Goal: Contribute content: Contribute content

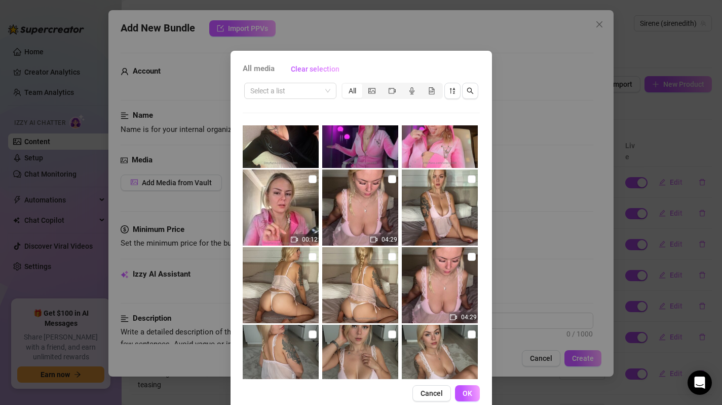
scroll to position [122, 0]
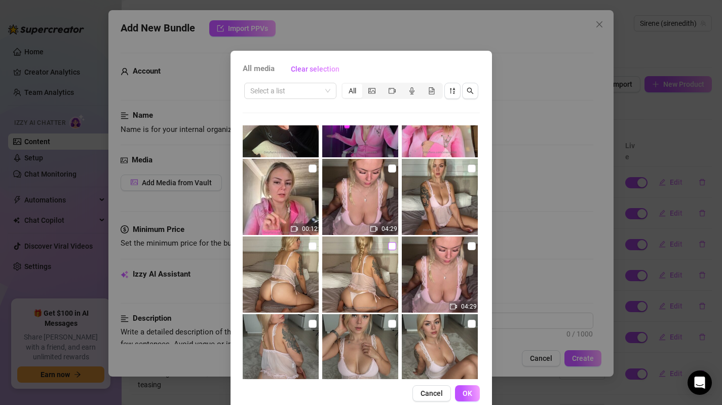
click at [388, 244] on input "checkbox" at bounding box center [392, 246] width 8 height 8
checkbox input "false"
click at [309, 245] on input "checkbox" at bounding box center [313, 246] width 8 height 8
checkbox input "true"
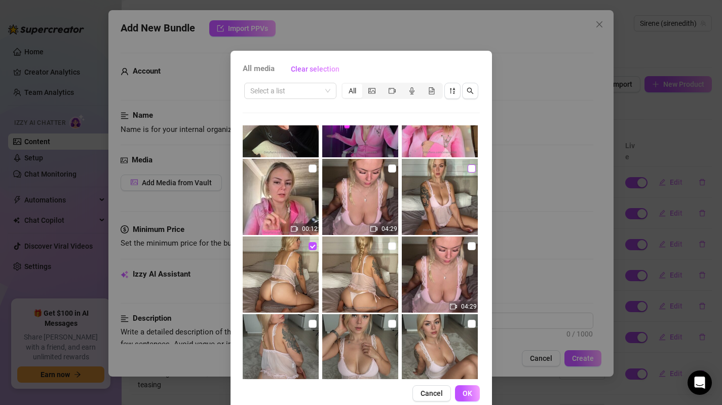
click at [468, 168] on input "checkbox" at bounding box center [472, 168] width 8 height 8
checkbox input "true"
click at [468, 244] on input "checkbox" at bounding box center [472, 246] width 8 height 8
checkbox input "true"
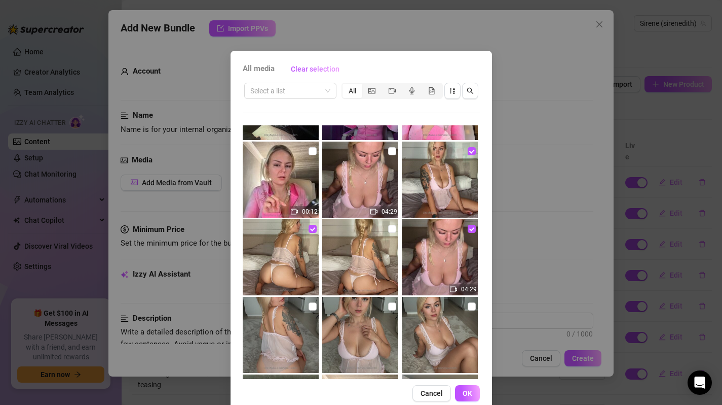
scroll to position [135, 0]
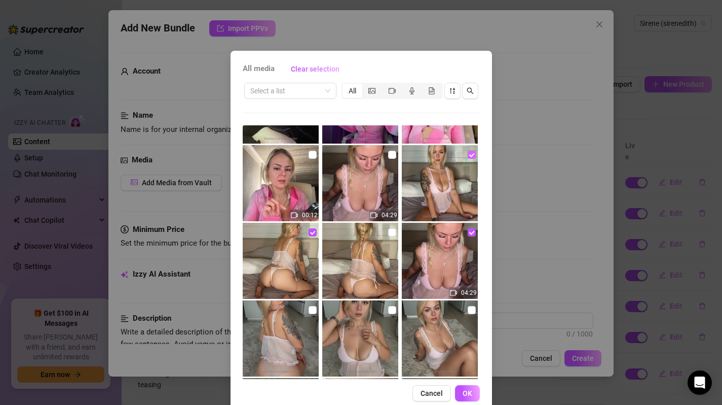
click at [468, 152] on input "checkbox" at bounding box center [472, 155] width 8 height 8
checkbox input "false"
click at [468, 309] on input "checkbox" at bounding box center [472, 310] width 8 height 8
checkbox input "true"
click at [388, 231] on input "checkbox" at bounding box center [392, 232] width 8 height 8
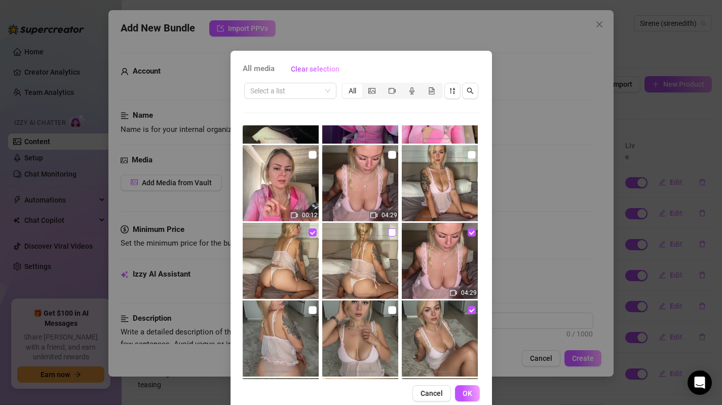
checkbox input "true"
click at [468, 152] on input "checkbox" at bounding box center [472, 155] width 8 height 8
checkbox input "true"
click at [388, 308] on input "checkbox" at bounding box center [392, 310] width 8 height 8
checkbox input "true"
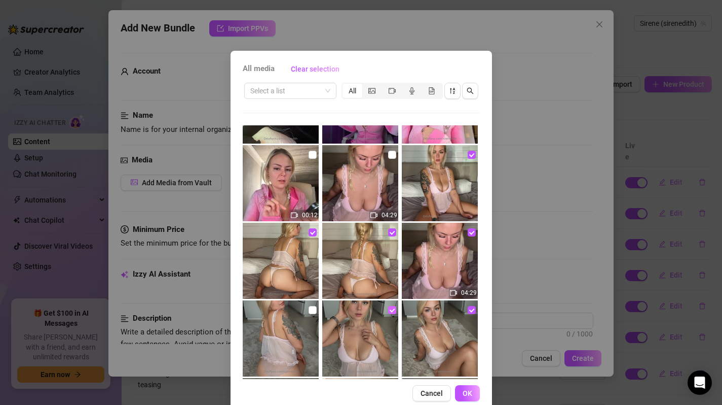
scroll to position [174, 0]
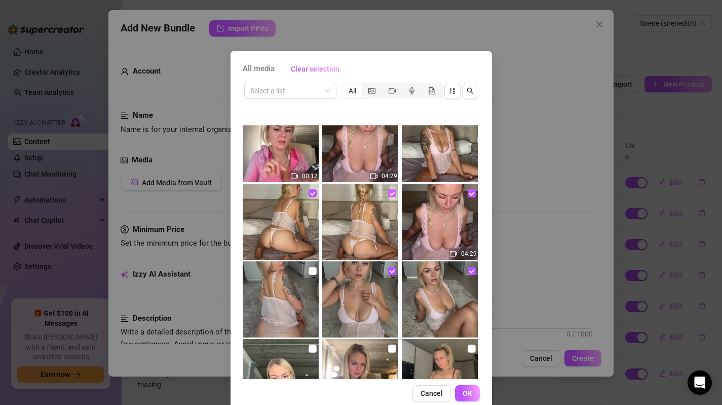
click at [388, 195] on input "checkbox" at bounding box center [392, 193] width 8 height 8
checkbox input "false"
click at [463, 391] on span "OK" at bounding box center [468, 393] width 10 height 8
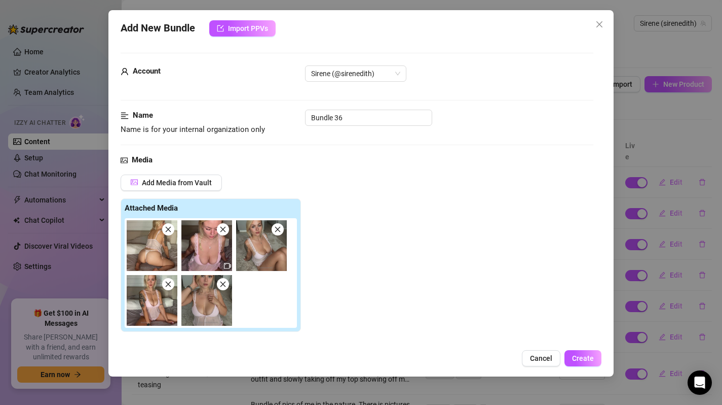
scroll to position [153, 0]
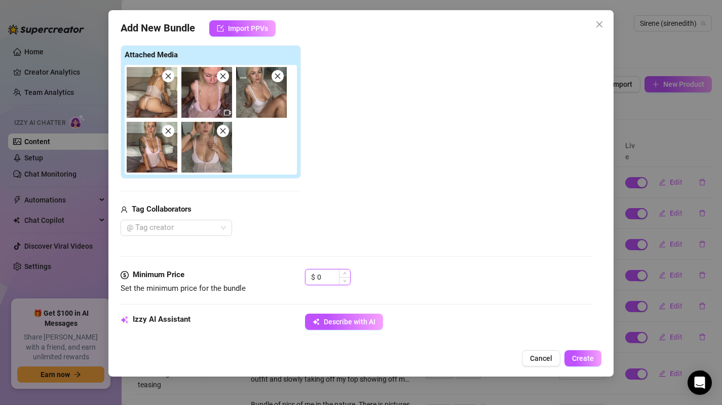
drag, startPoint x: 322, startPoint y: 277, endPoint x: 314, endPoint y: 277, distance: 7.6
click at [314, 277] on div "$ 0" at bounding box center [328, 277] width 46 height 16
type input "5"
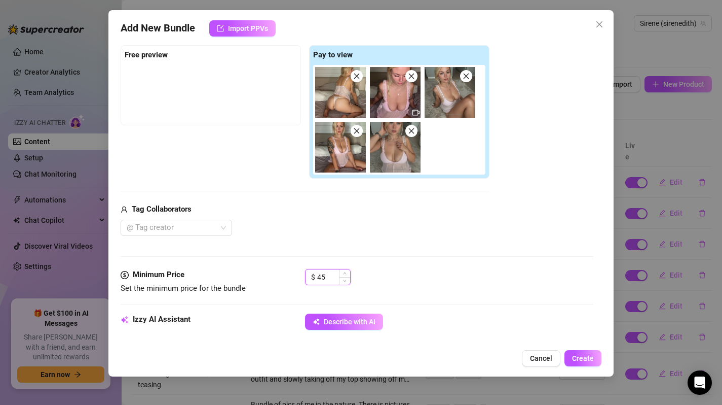
type input "4"
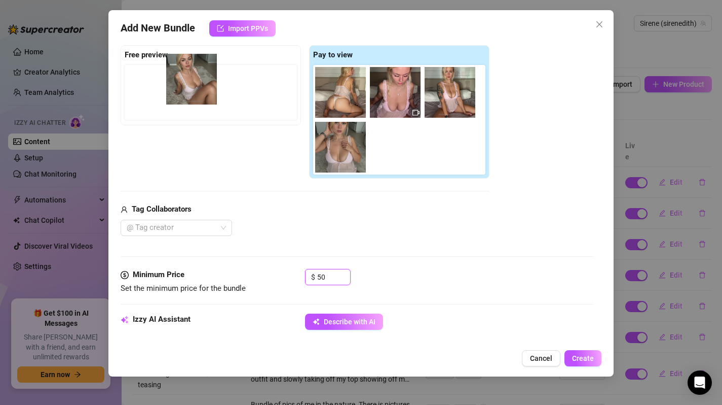
drag, startPoint x: 452, startPoint y: 97, endPoint x: 189, endPoint y: 83, distance: 263.0
click at [189, 83] on div "Free preview Pay to view" at bounding box center [305, 112] width 369 height 134
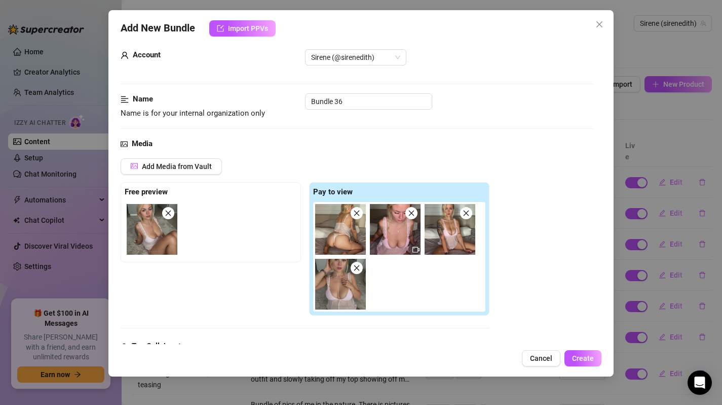
scroll to position [0, 0]
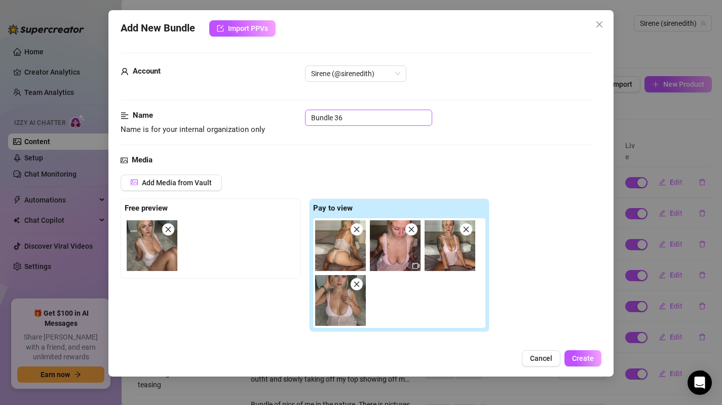
type input "50"
drag, startPoint x: 364, startPoint y: 121, endPoint x: 282, endPoint y: 124, distance: 81.7
click at [282, 124] on div "Name Name is for your internal organization only Bundle 36" at bounding box center [358, 123] width 474 height 26
click at [313, 118] on input "BABYGIRL" at bounding box center [368, 118] width 127 height 16
click at [310, 118] on input "BABYGIRL" at bounding box center [368, 118] width 127 height 16
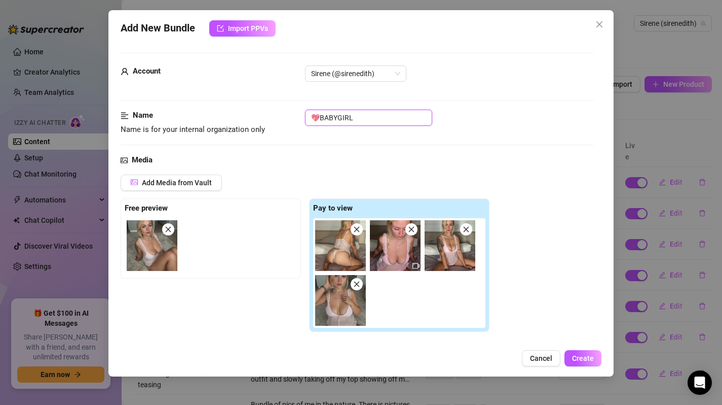
type input "💖BABYGIRL"
click at [413, 168] on div "Media Add Media from Vault Free preview Pay to view Tag Collaborators @ Tag cre…" at bounding box center [358, 288] width 474 height 268
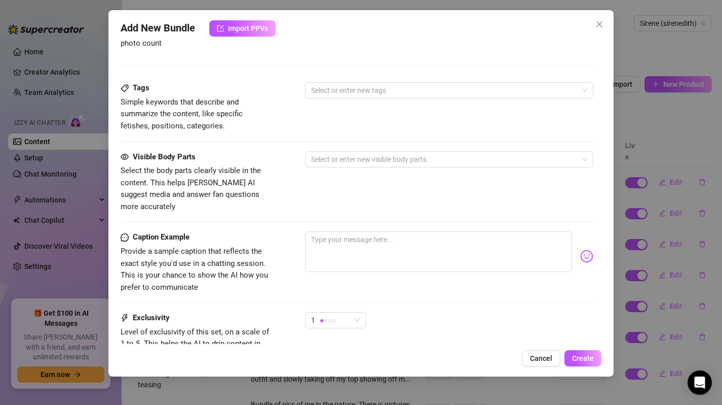
scroll to position [547, 0]
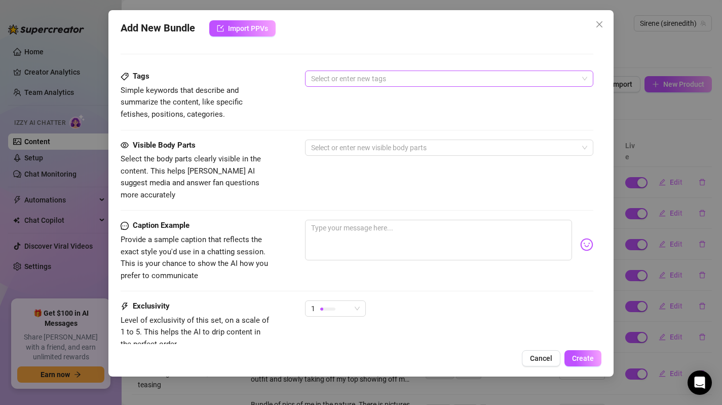
click at [354, 78] on div at bounding box center [444, 78] width 274 height 14
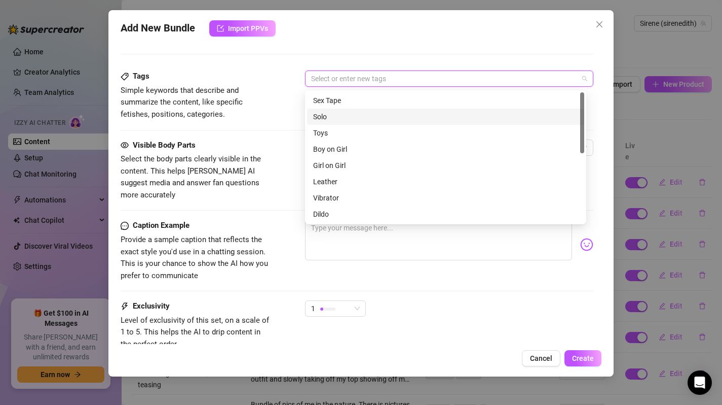
click at [332, 115] on div "Solo" at bounding box center [445, 116] width 265 height 11
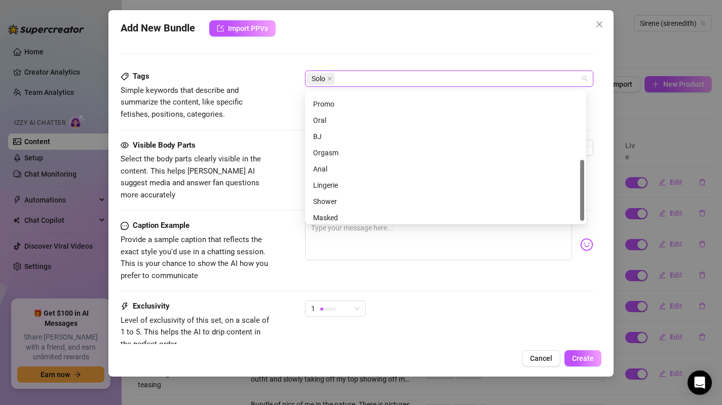
scroll to position [143, 0]
click at [331, 145] on div "Orgasm" at bounding box center [445, 152] width 277 height 16
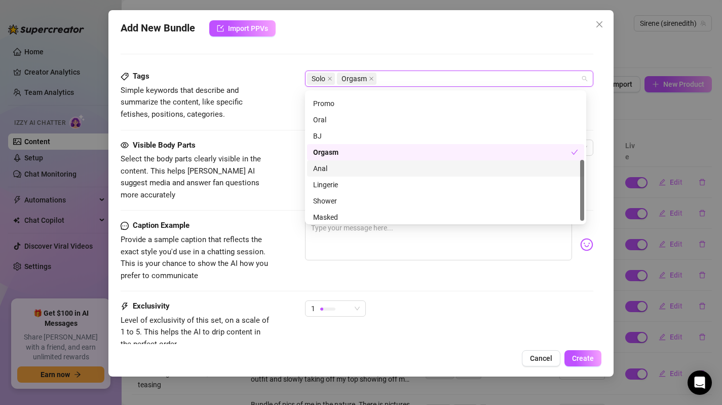
scroll to position [146, 0]
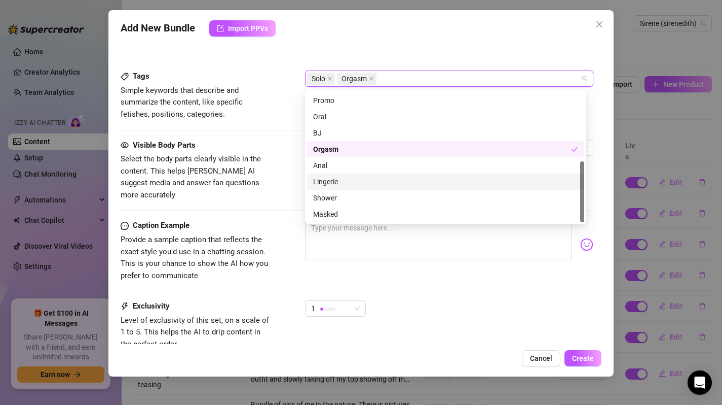
click at [329, 186] on div "Lingerie" at bounding box center [445, 181] width 265 height 11
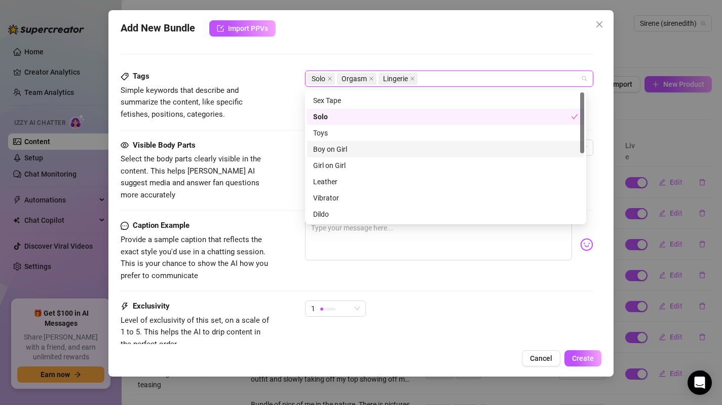
click at [279, 120] on div "Tags Simple keywords that describe and summarize the content, like specific fet…" at bounding box center [358, 95] width 474 height 50
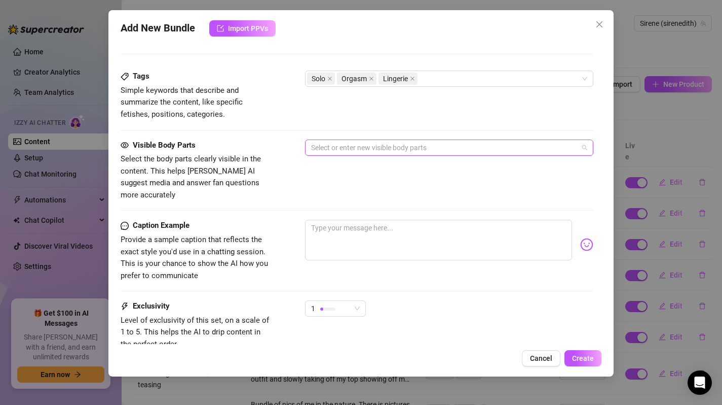
click at [343, 144] on div at bounding box center [444, 147] width 274 height 14
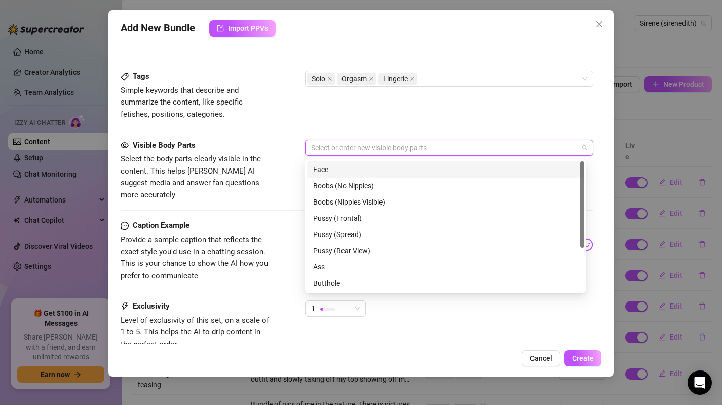
click at [338, 170] on div "Face" at bounding box center [445, 169] width 265 height 11
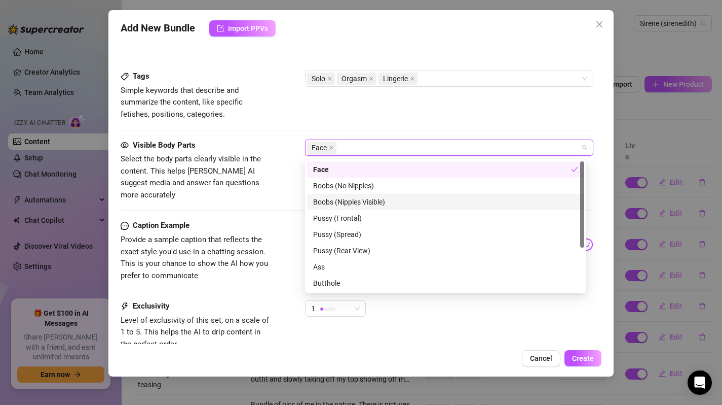
click at [335, 203] on div "Boobs (Nipples Visible)" at bounding box center [445, 201] width 265 height 11
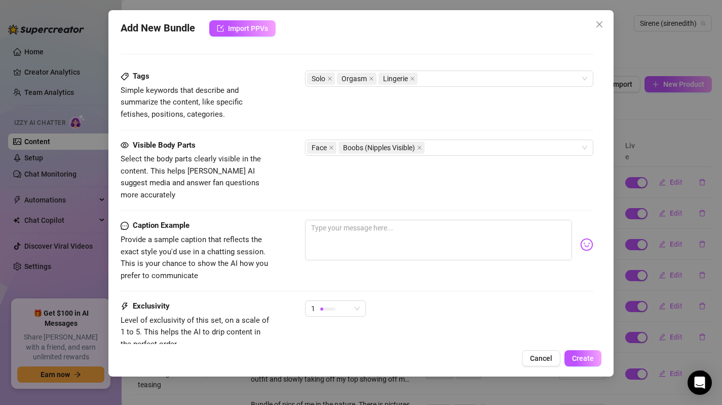
click at [296, 172] on div "Visible Body Parts Select the body parts clearly visible in the content. This h…" at bounding box center [358, 170] width 474 height 62
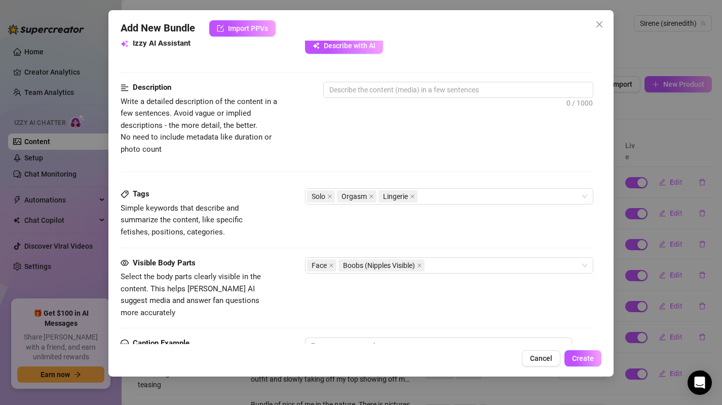
scroll to position [464, 0]
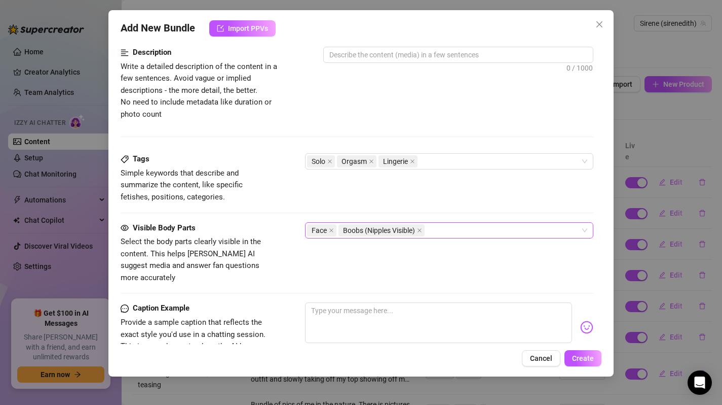
click at [447, 228] on div "Face Boobs (Nipples Visible)" at bounding box center [444, 230] width 274 height 14
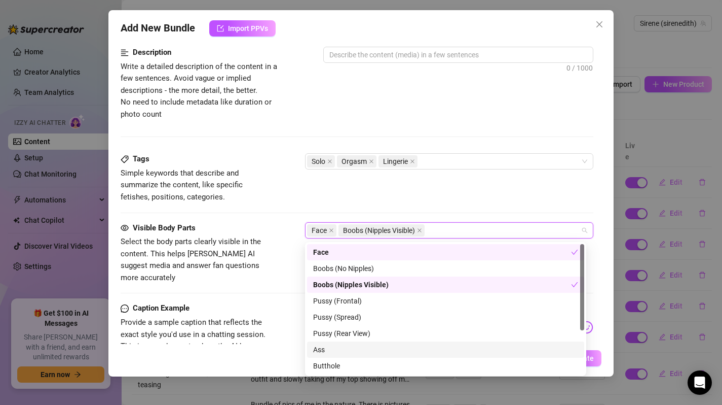
click at [349, 350] on div "Ass" at bounding box center [445, 349] width 265 height 11
click at [287, 209] on div "Tags Simple keywords that describe and summarize the content, like specific fet…" at bounding box center [358, 187] width 474 height 68
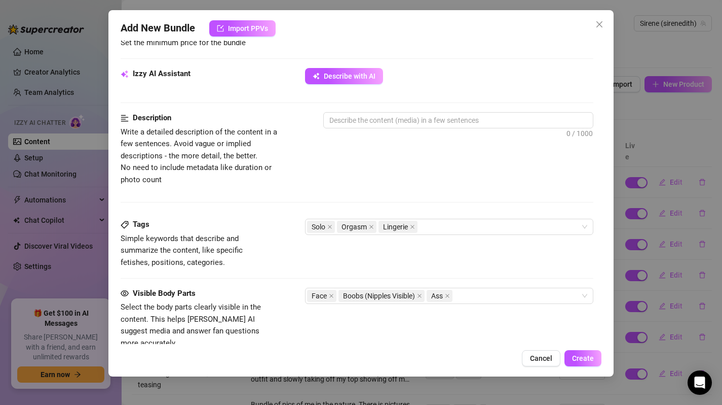
scroll to position [619, 0]
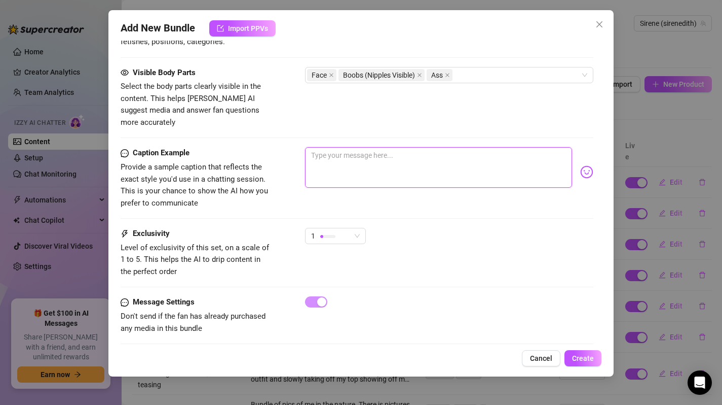
click at [333, 157] on textarea at bounding box center [439, 167] width 268 height 41
type textarea "T"
type textarea "TH"
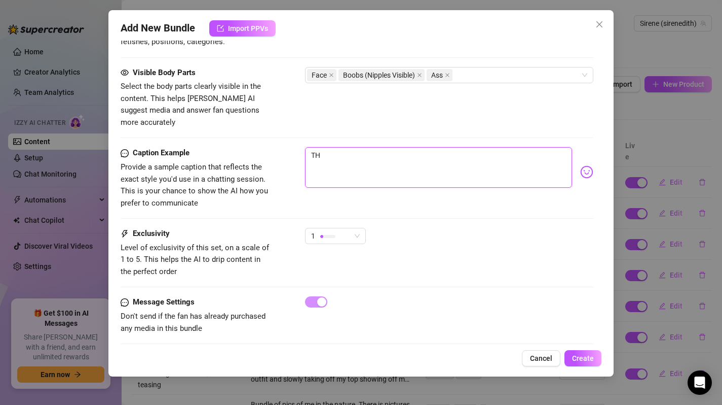
type textarea "THE"
type textarea "THE G"
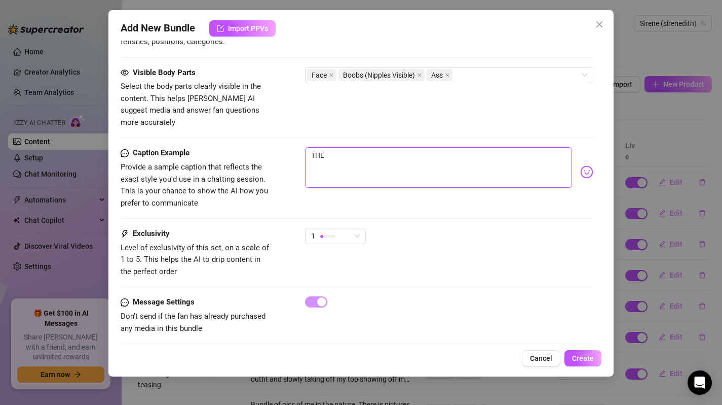
type textarea "THE G"
type textarea "THE"
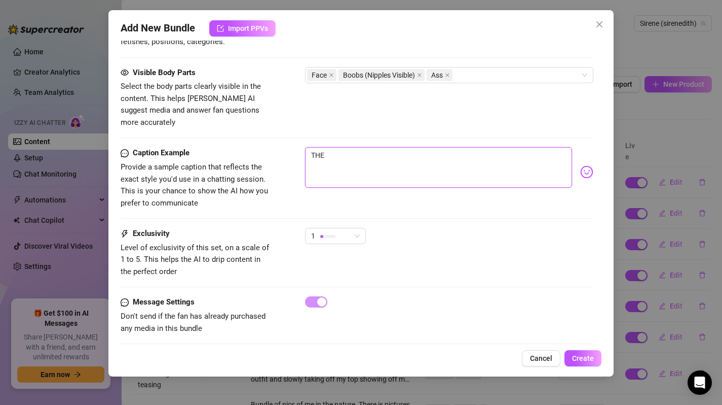
type textarea "TH"
type textarea "T"
type textarea "Type your message here..."
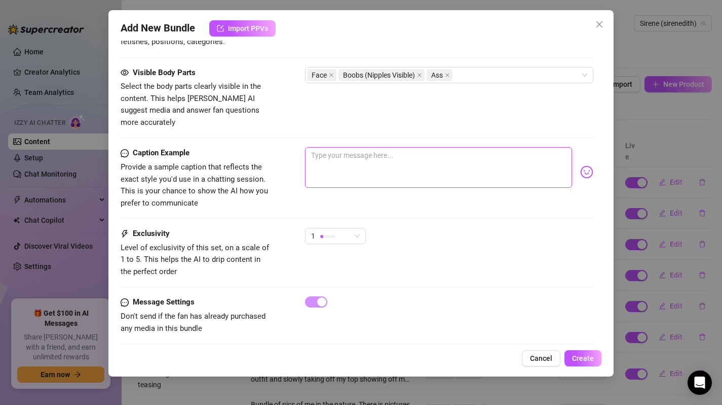
type textarea "t"
type textarea "th"
type textarea "the"
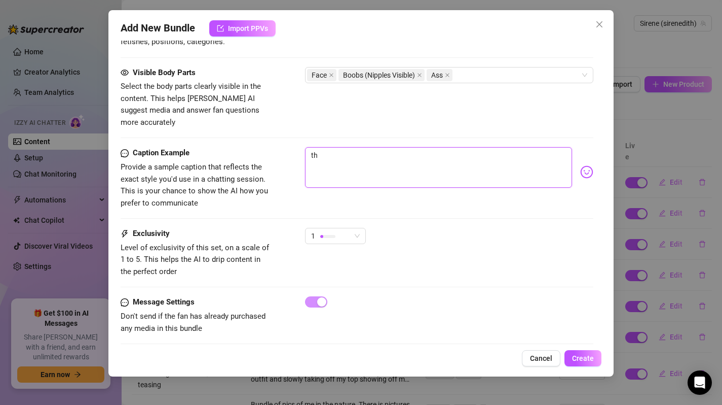
type textarea "the"
type textarea "the g"
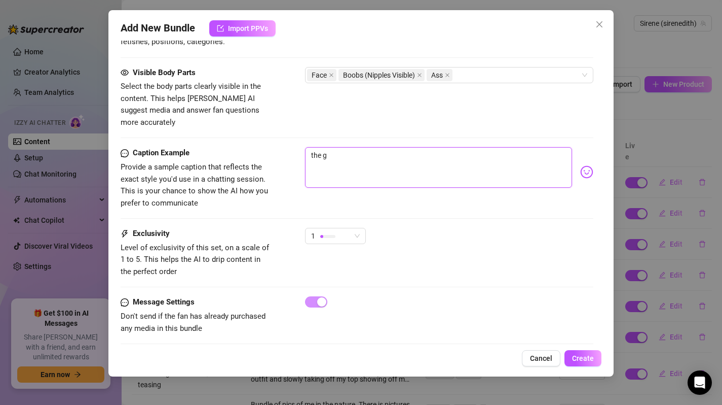
type textarea "the gi"
type textarea "the gir"
type textarea "the girl"
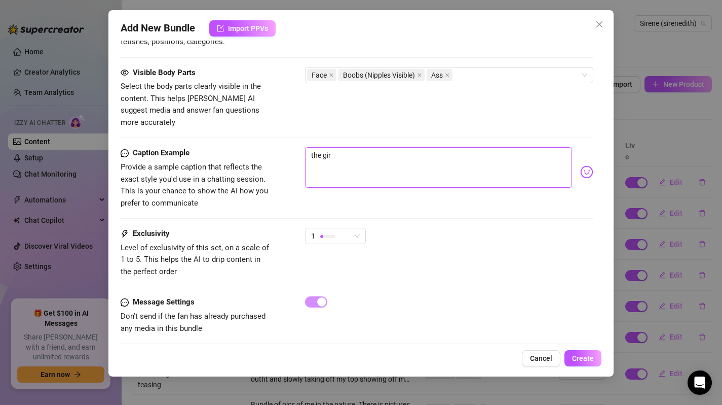
type textarea "the girl"
type textarea "the girl n"
type textarea "the girl ne"
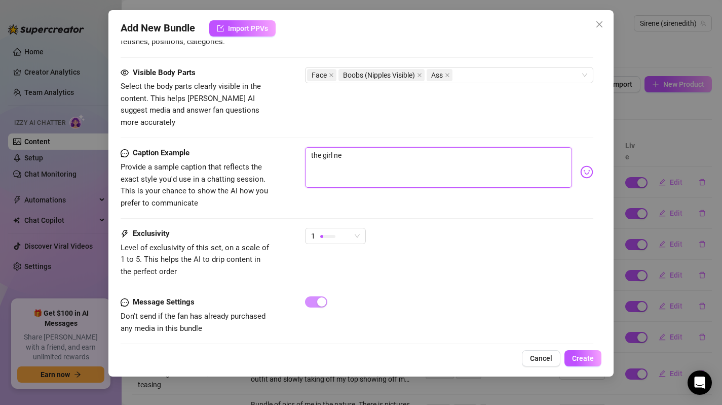
type textarea "the girl nex"
type textarea "the girl next"
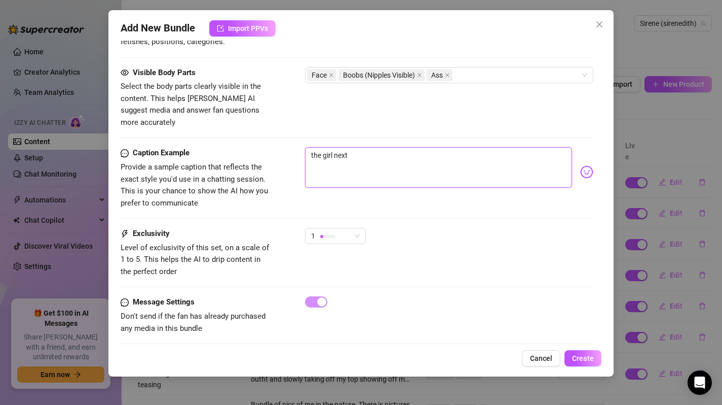
type textarea "the girl next"
type textarea "the girl next f"
type textarea "the girl next fo"
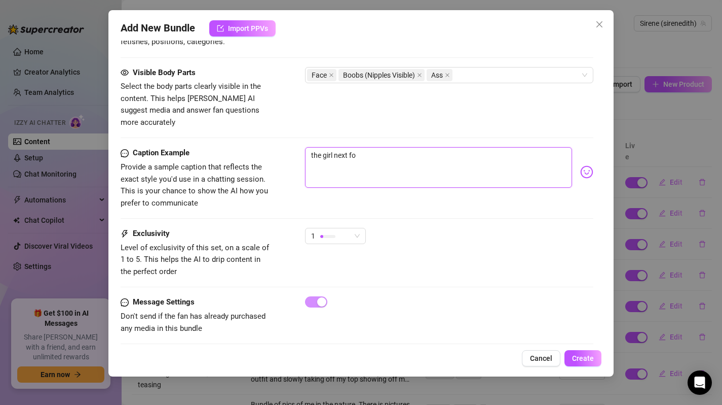
type textarea "the girl next f"
type textarea "the girl next"
type textarea "the girl next d"
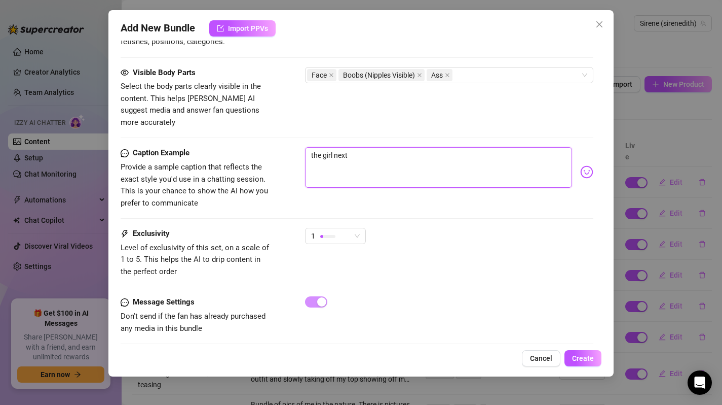
type textarea "the girl next d"
type textarea "the girl next do"
type textarea "the girl next doo"
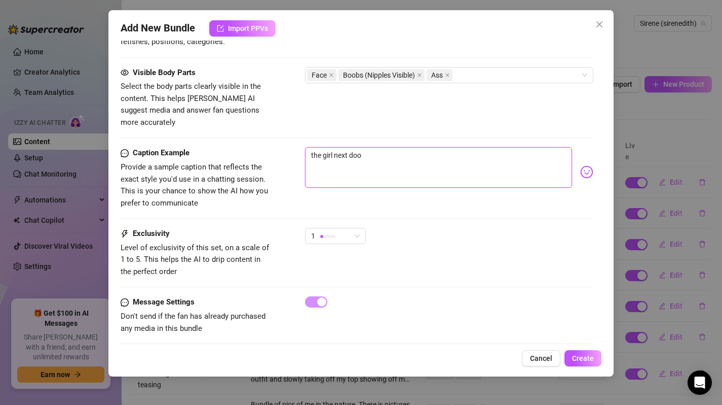
type textarea "the girl next door"
type textarea "the girl next door /"
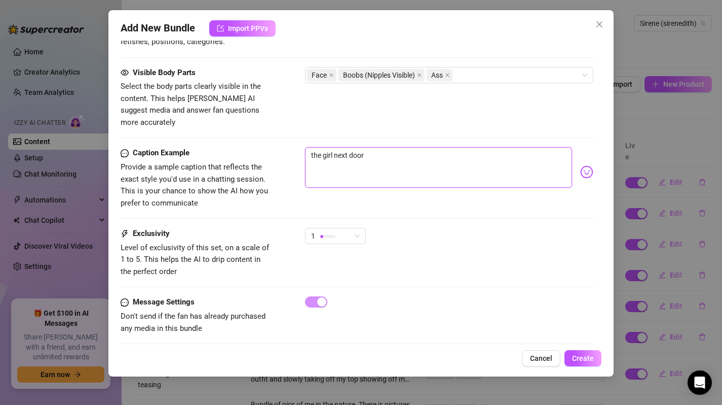
type textarea "the girl next door /"
type textarea "the girl next door / b"
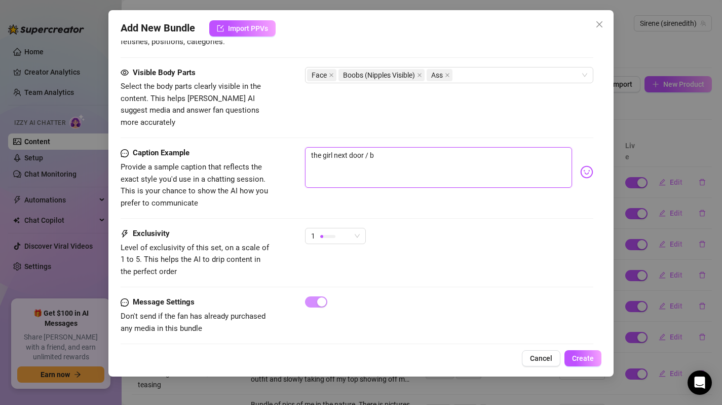
type textarea "the girl next door / ba"
type textarea "the girl next door / bab"
type textarea "the girl next door / baby"
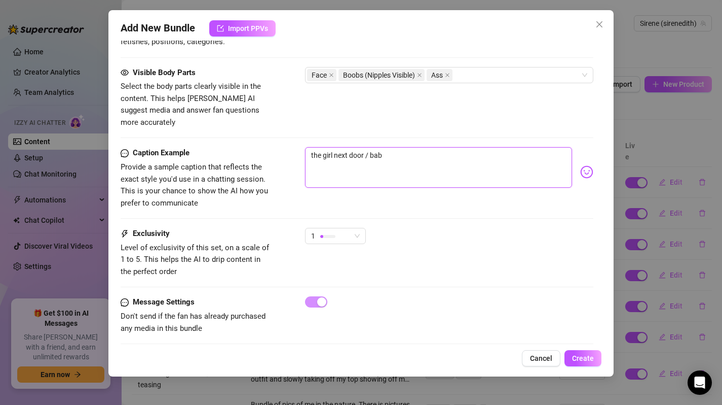
type textarea "the girl next door / baby"
type textarea "the girl next door / babyg"
type textarea "the girl next door / babygo"
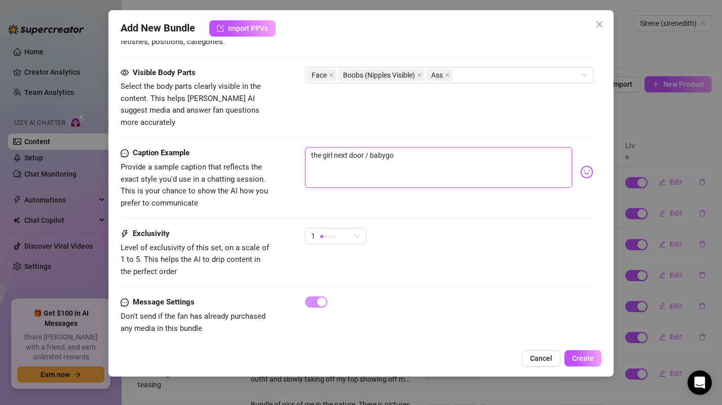
type textarea "the girl next door / [PERSON_NAME]"
type textarea "the girl next door / babygo"
type textarea "the girl next door / babyg"
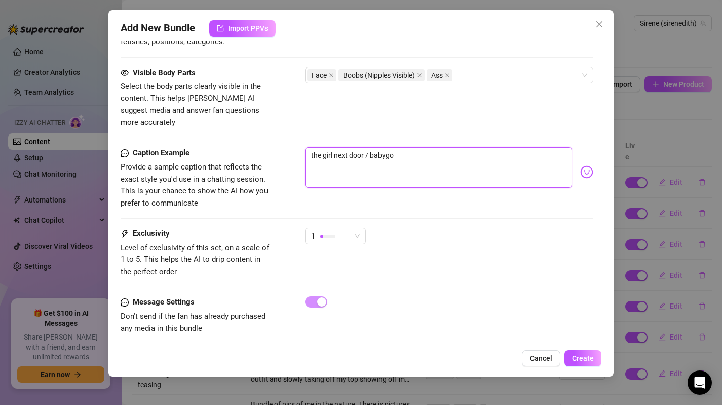
type textarea "the girl next door / babyg"
type textarea "the girl next door / [PERSON_NAME]"
type textarea "the girl next door / babygir"
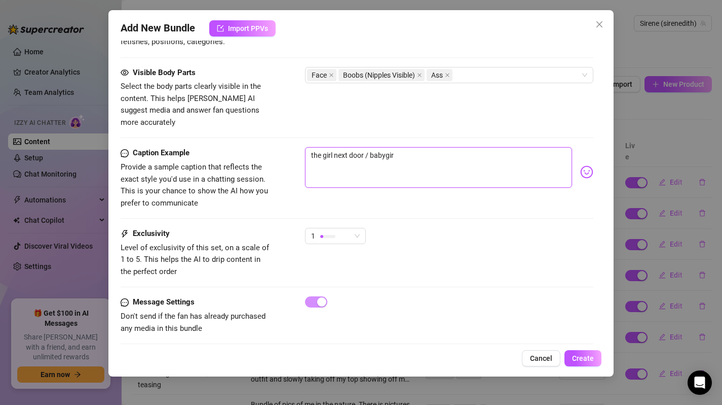
type textarea "the girl next door / babygirl"
type textarea "the girl next door / babygirl d"
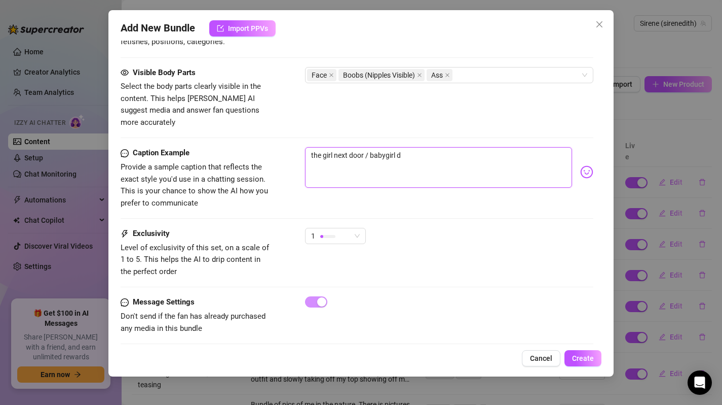
type textarea "the girl next door / babygirl do"
type textarea "the girl next door / babygirl dol"
type textarea "the girl next door / babygirl doll"
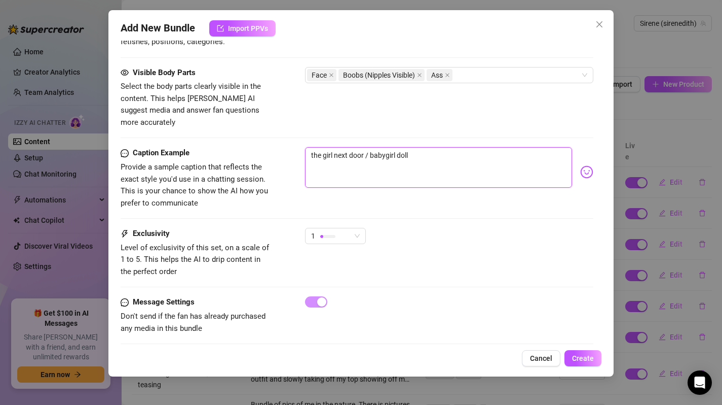
type textarea "the girl next door / babygirl doll"
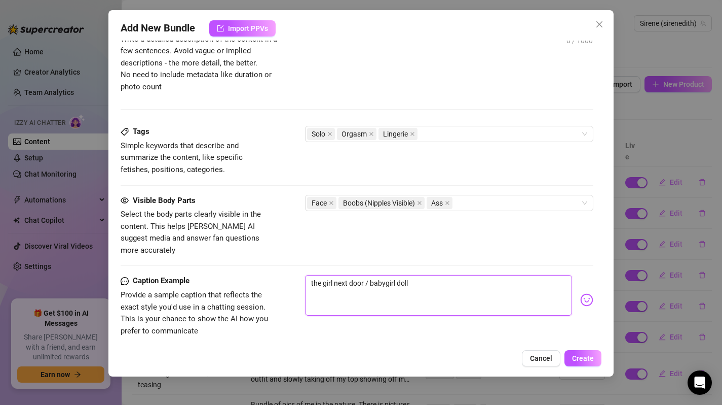
scroll to position [504, 0]
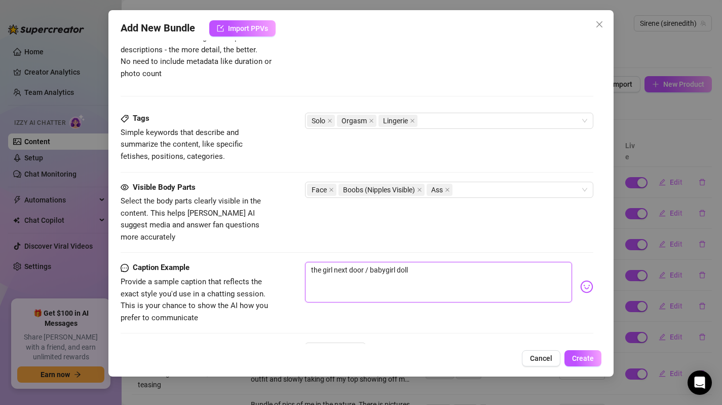
type textarea "the girl next door / babygirl doll i"
type textarea "the girl next door / babygirl doll is"
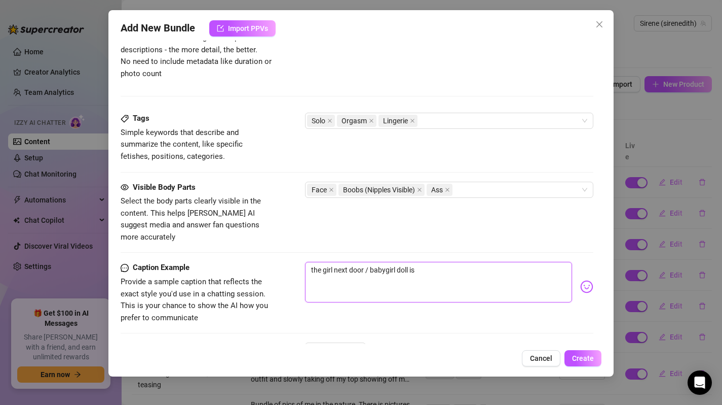
type textarea "the girl next door / babygirl doll is"
type textarea "the girl next door / babygirl doll i"
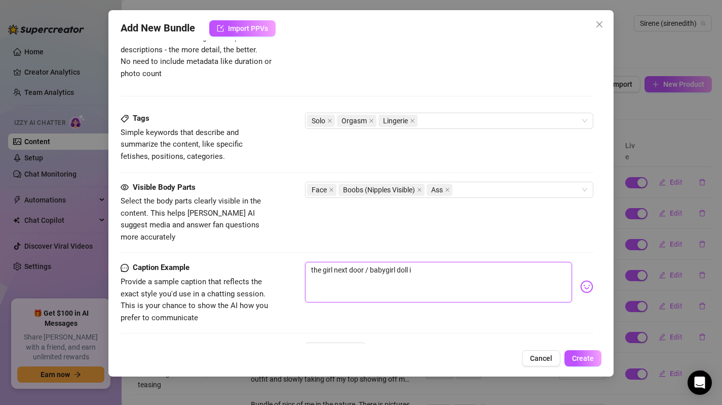
type textarea "the girl next door / babygirl doll"
type textarea "the girl next door / babygirl dol"
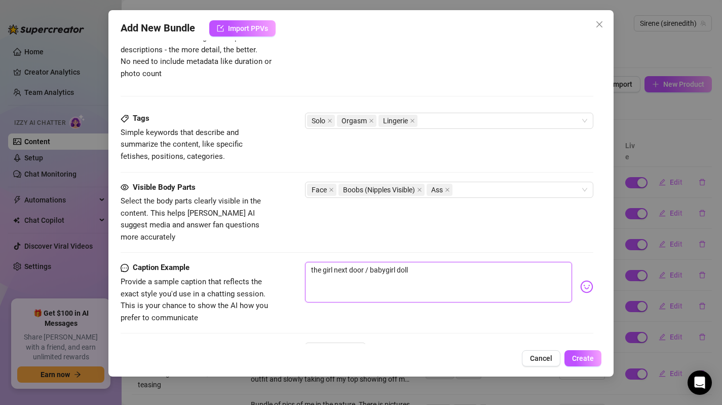
type textarea "the girl next door / babygirl dol"
type textarea "the girl next door / babygirl do"
type textarea "the girl next door / babygirl d"
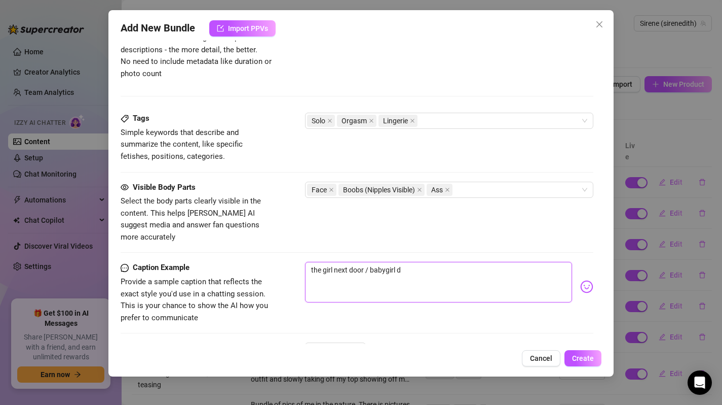
type textarea "the girl next door / babygirl"
type textarea "the girl next door / babygir"
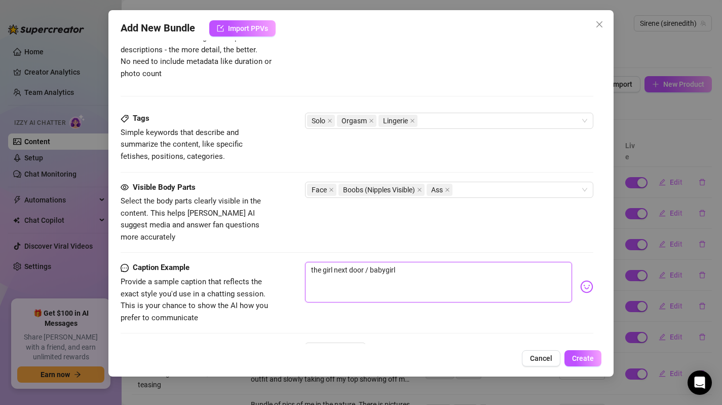
type textarea "the girl next door / babygir"
type textarea "the girl next door / [PERSON_NAME]"
type textarea "the girl next door / babyg"
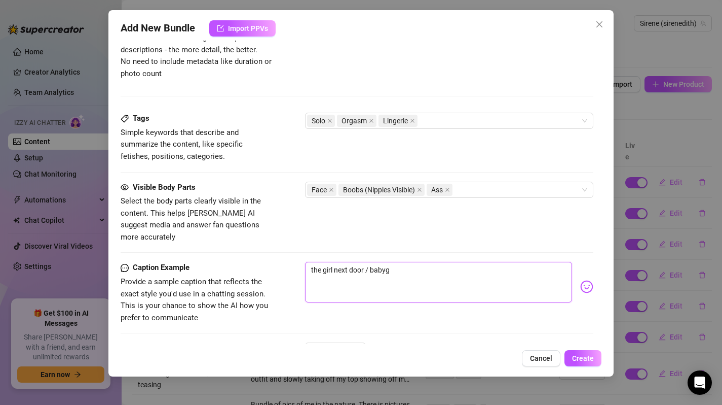
type textarea "the girl next door / baby"
type textarea "the girl next door / bab"
type textarea "the girl next door / ba"
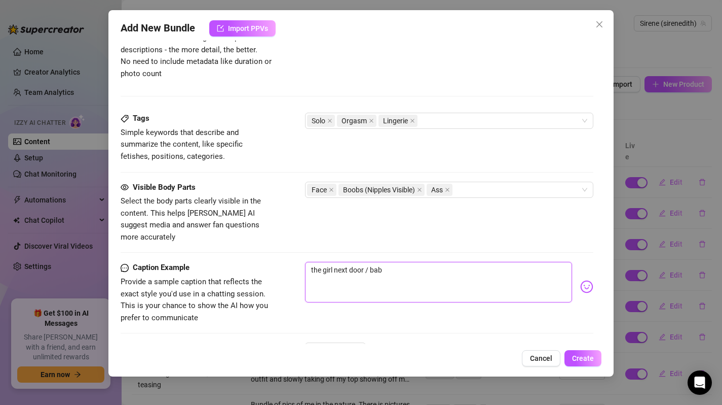
type textarea "the girl next door / ba"
type textarea "the girl next door / b"
type textarea "the girl next door /"
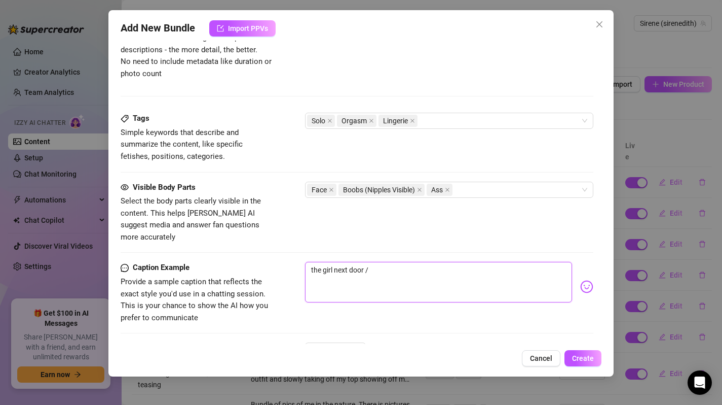
type textarea "the girl next door /"
type textarea "the girl next door"
type textarea "the girl next door i"
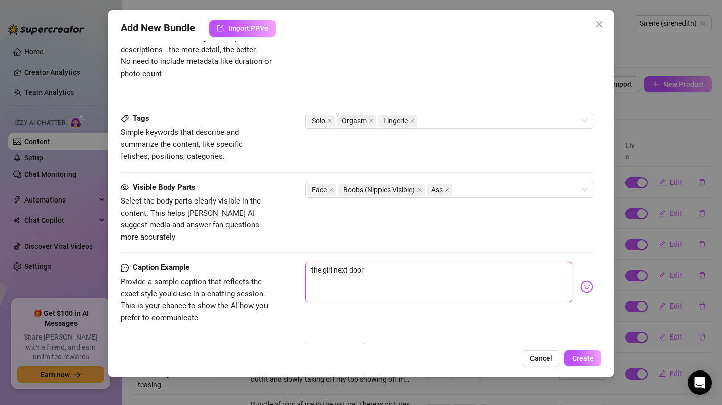
type textarea "the girl next door i"
type textarea "the girl next door is"
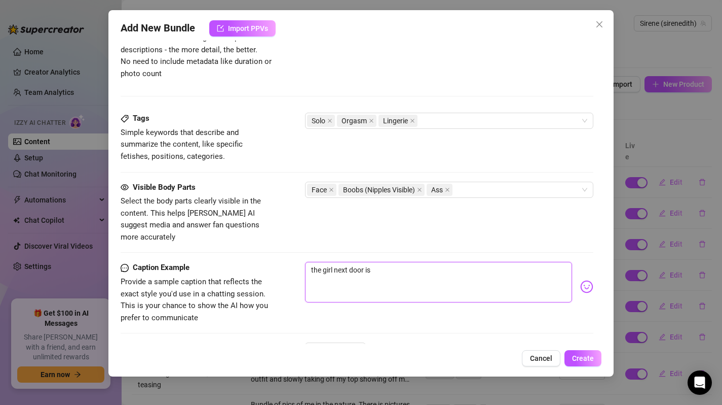
type textarea "the girl next door is f"
type textarea "the girl next door is fe"
type textarea "the girl next door is fee"
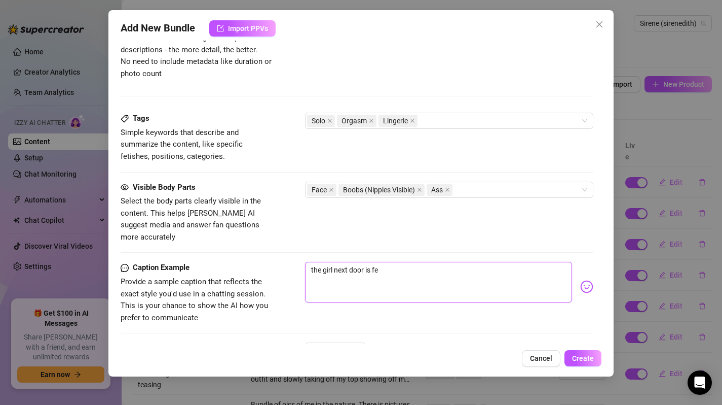
type textarea "the girl next door is fee"
type textarea "the girl next door is feel"
type textarea "the girl next door is feeli"
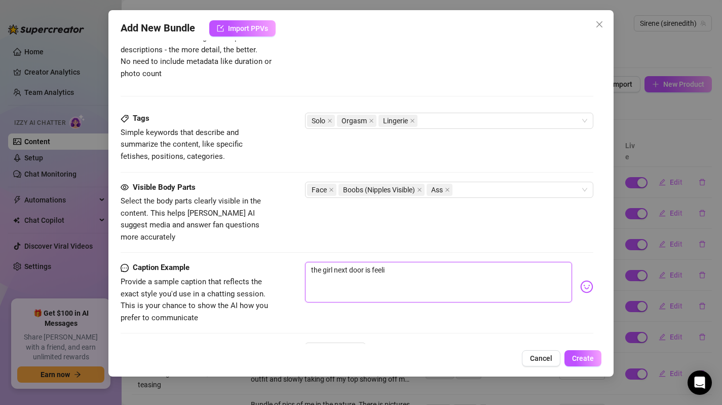
type textarea "the girl next door is feelin"
type textarea "the girl next door is feeling"
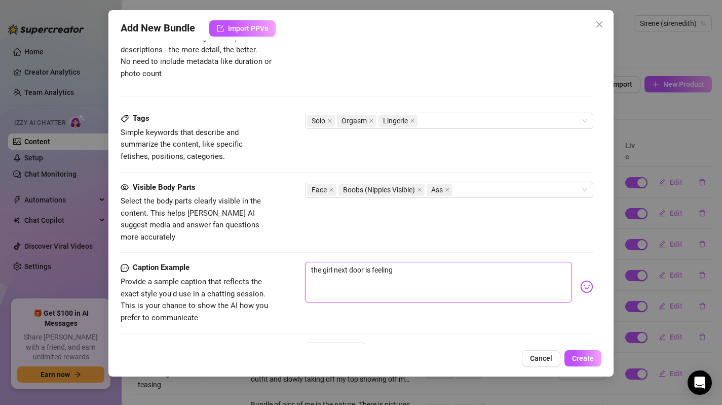
type textarea "the girl next door is feeling"
type textarea "the girl next door is feeling h"
type textarea "the girl next door is feeling ho"
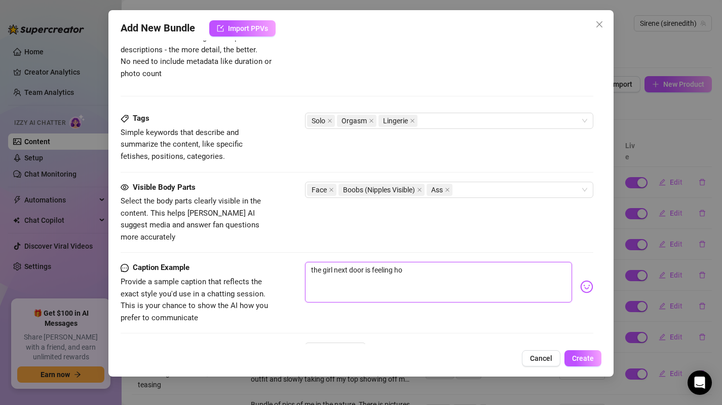
type textarea "the girl next door is feeling hor"
type textarea "the girl next door is feeling horn"
type textarea "the girl next door is feeling horny"
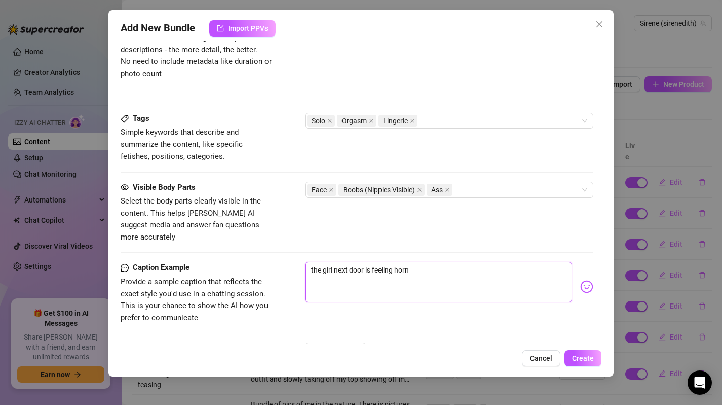
type textarea "the girl next door is feeling horny"
type textarea "the girl next door is feeling horny a"
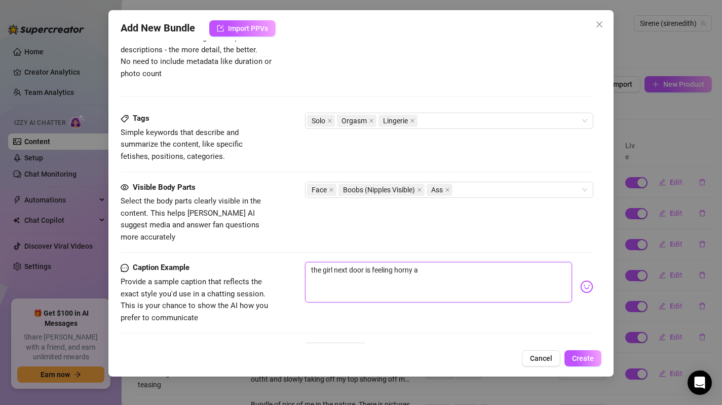
type textarea "the girl next door is feeling horny af"
type textarea "the girl next door is feeling horny a"
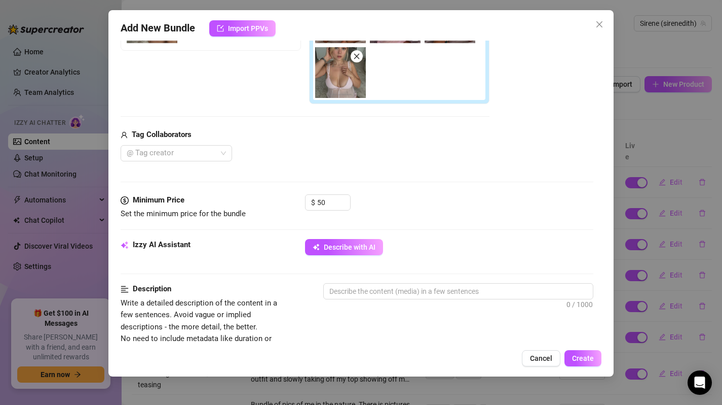
scroll to position [270, 0]
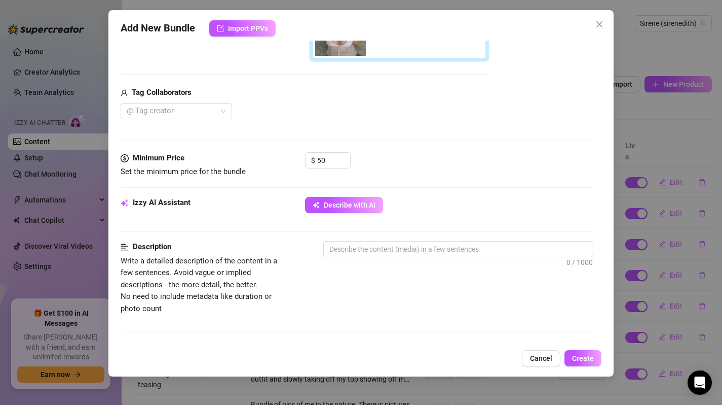
click at [346, 264] on div at bounding box center [458, 267] width 271 height 16
click at [345, 253] on textarea at bounding box center [459, 248] width 270 height 15
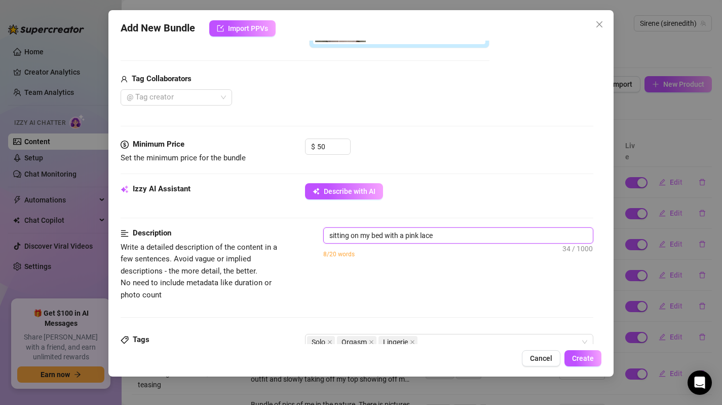
scroll to position [312, 0]
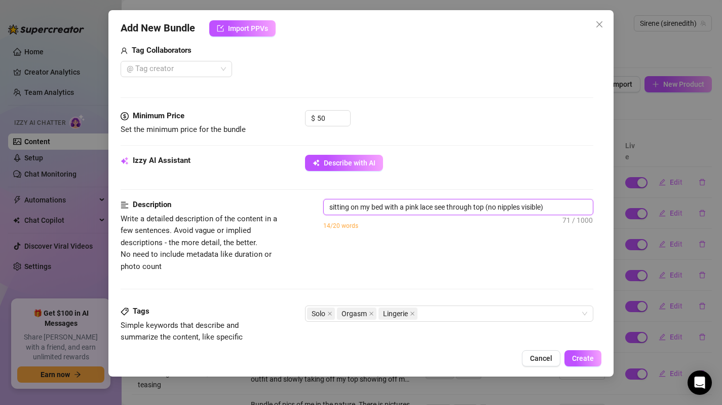
click at [404, 207] on textarea "sitting on my bed with a pink lace see through top (no nipples visible)" at bounding box center [459, 206] width 270 height 15
click at [391, 218] on textarea "sitting on my bed with a cute girl next door pink lace see through top (no nipp…" at bounding box center [459, 212] width 270 height 26
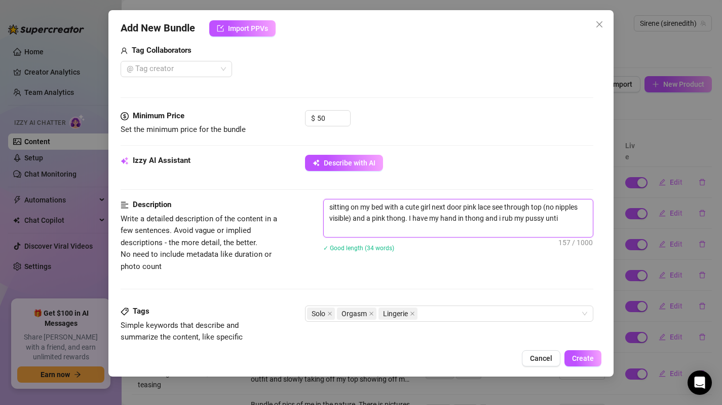
scroll to position [0, 0]
drag, startPoint x: 420, startPoint y: 209, endPoint x: 462, endPoint y: 209, distance: 42.6
click at [462, 209] on textarea "sitting on my bed with a cute girl next door pink lace see through top (no nipp…" at bounding box center [459, 218] width 270 height 38
click at [522, 229] on textarea "sitting on my bed with a cute pink lace see through top (no nipples visible) an…" at bounding box center [459, 218] width 270 height 38
click at [398, 230] on textarea "sitting on my bed with a cute pink lace see through top (no nipples visible) an…" at bounding box center [459, 218] width 270 height 38
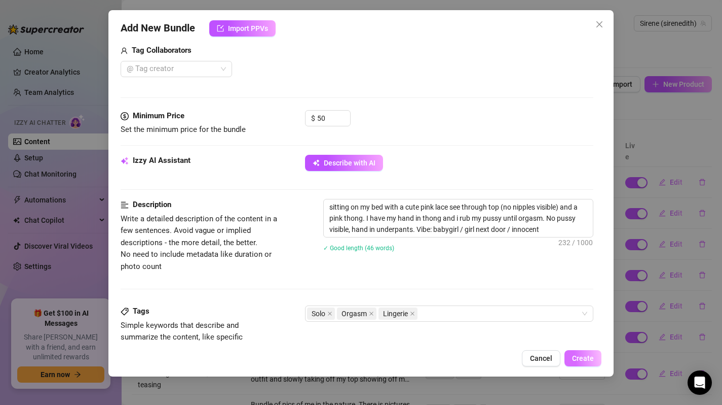
click at [578, 362] on button "Create" at bounding box center [583, 358] width 37 height 16
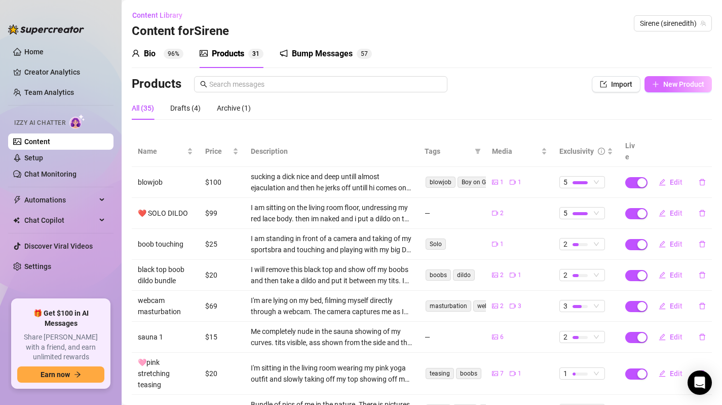
click at [670, 88] on span "New Product" at bounding box center [684, 84] width 41 height 8
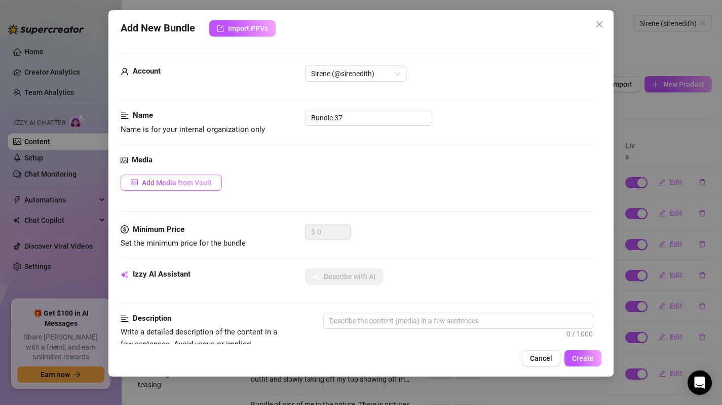
click at [177, 185] on span "Add Media from Vault" at bounding box center [177, 182] width 70 height 8
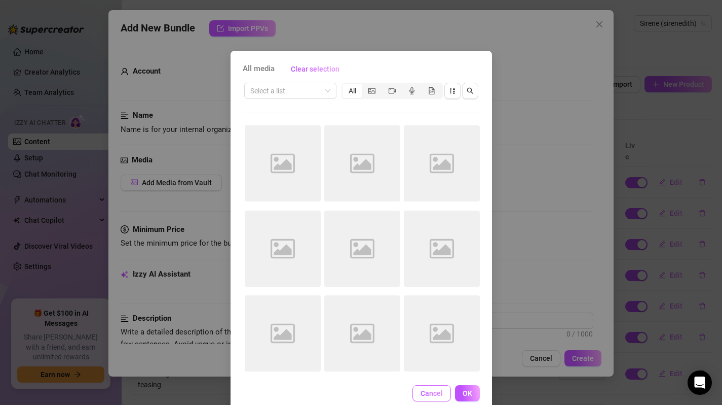
click at [422, 385] on button "Cancel" at bounding box center [432, 393] width 39 height 16
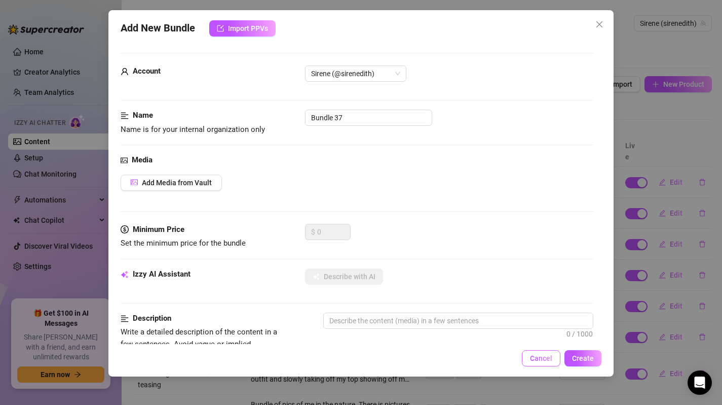
click at [543, 355] on span "Cancel" at bounding box center [541, 358] width 22 height 8
